Goal: Transaction & Acquisition: Book appointment/travel/reservation

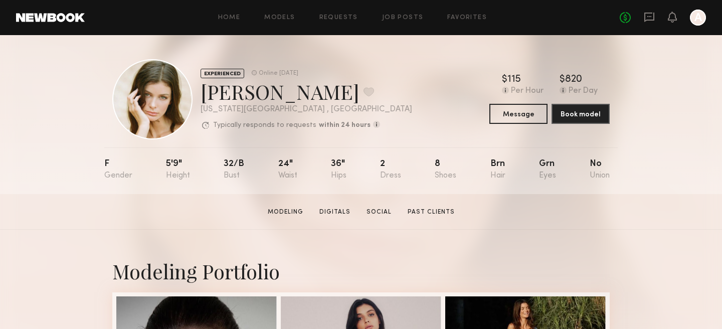
click at [328, 222] on section "[PERSON_NAME] Modeling Digitals Social Past Clients Message Book Model" at bounding box center [361, 212] width 722 height 36
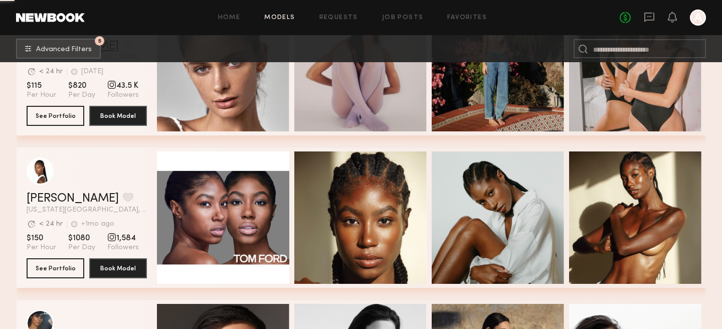
scroll to position [4974, 0]
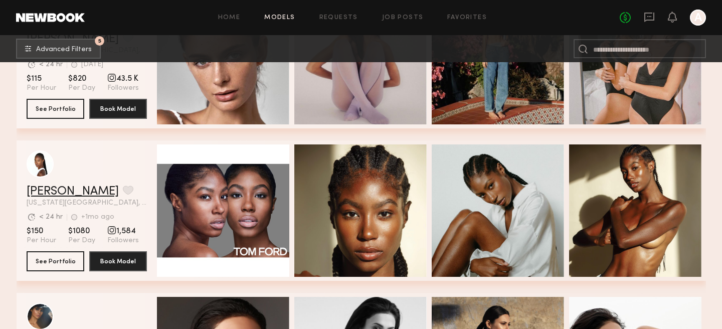
click at [65, 191] on link "[PERSON_NAME]" at bounding box center [73, 192] width 92 height 12
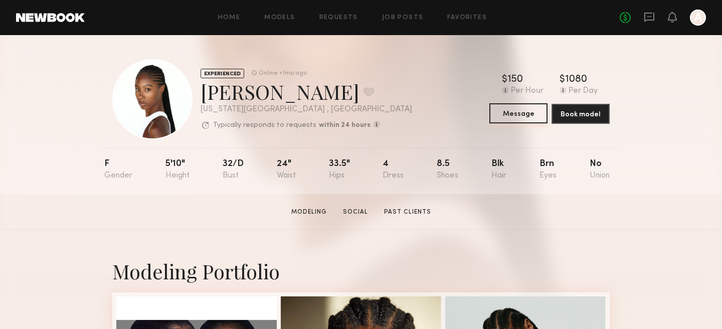
click at [522, 113] on button "Message" at bounding box center [519, 113] width 58 height 20
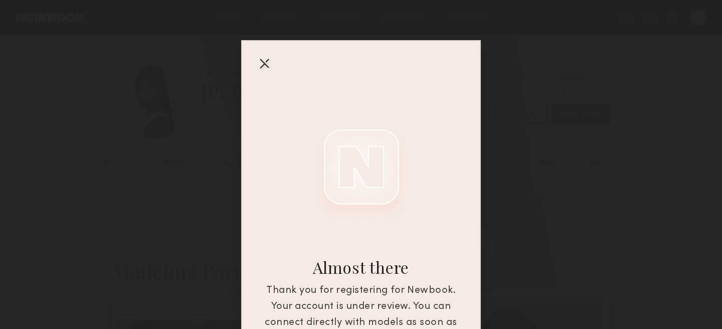
click at [522, 113] on div "Almost there Thank you for registering for Newbook. Your account is under revie…" at bounding box center [361, 164] width 722 height 329
